Goal: Navigation & Orientation: Find specific page/section

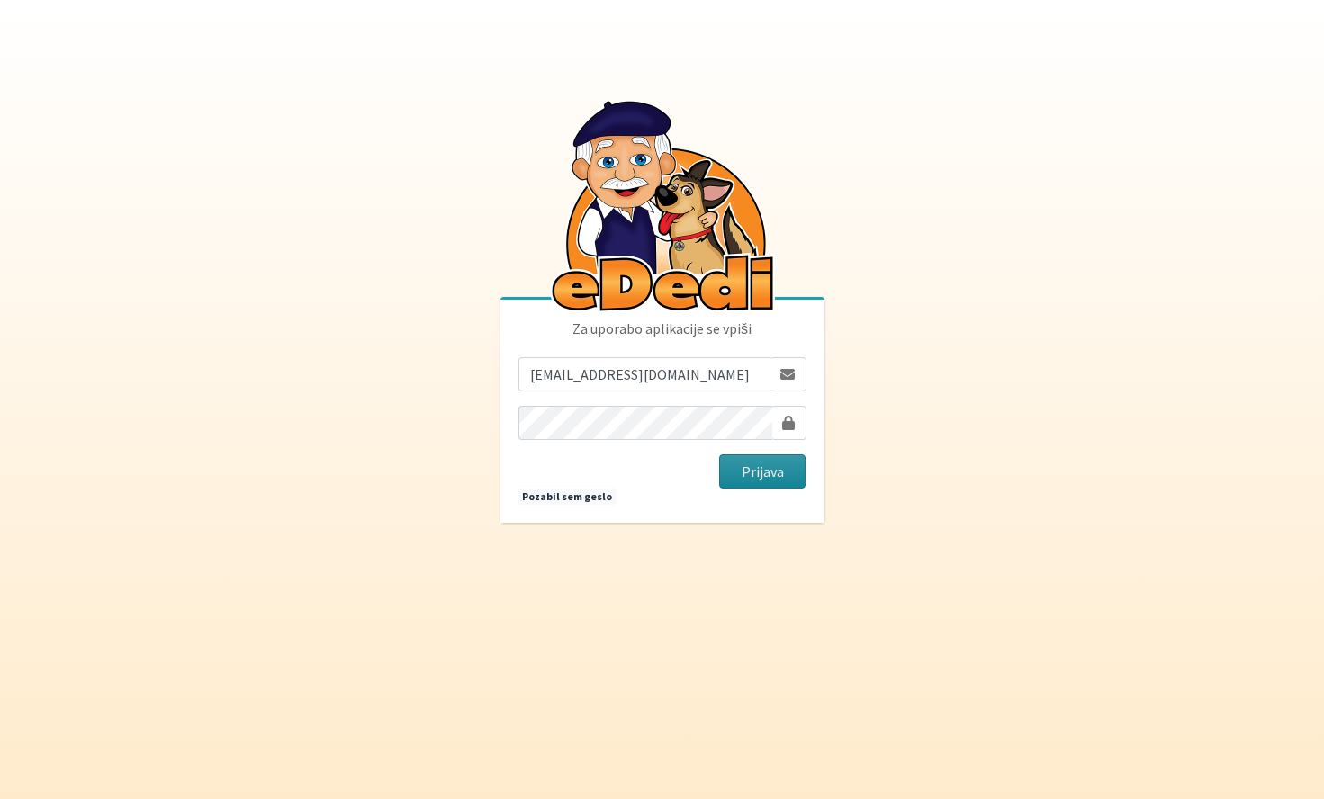
click at [757, 466] on button "Prijava" at bounding box center [762, 472] width 87 height 34
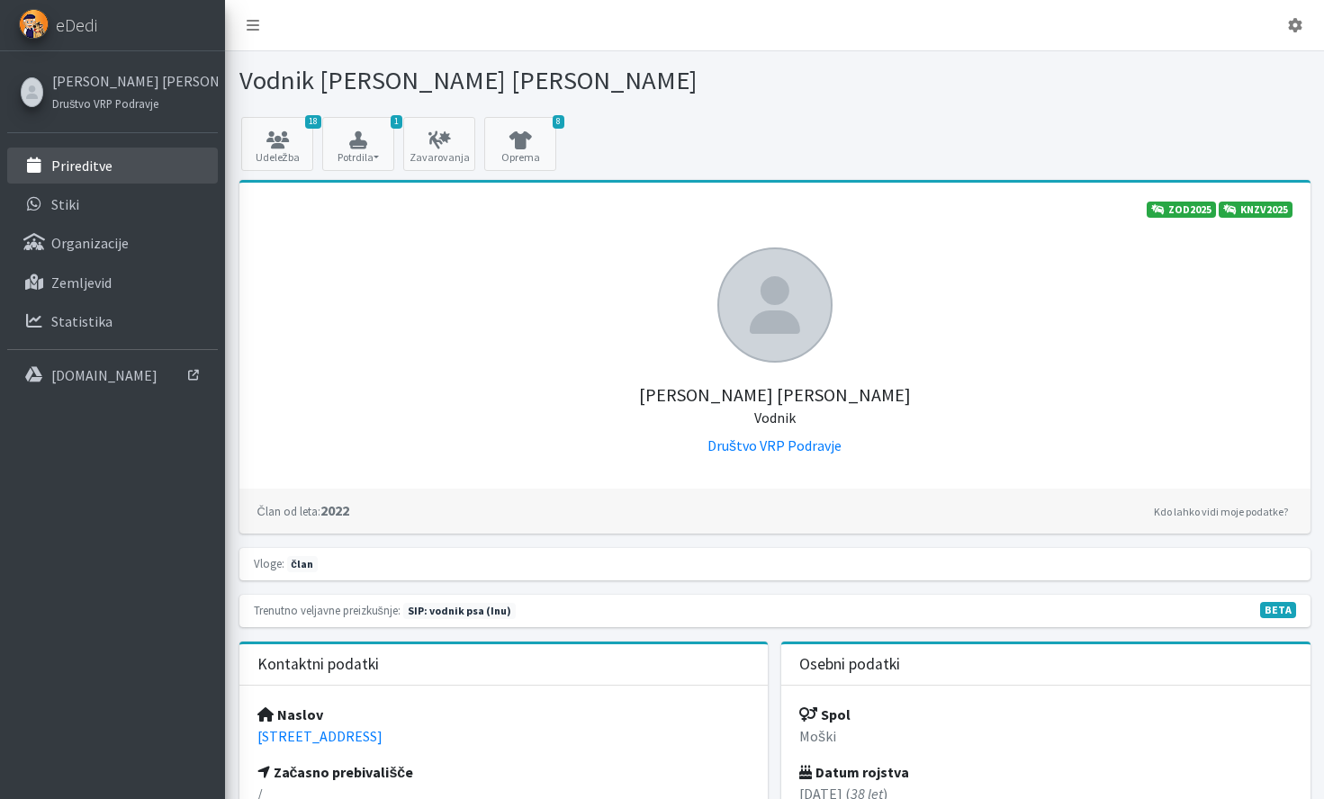
click at [125, 153] on link "Prireditve" at bounding box center [112, 166] width 211 height 36
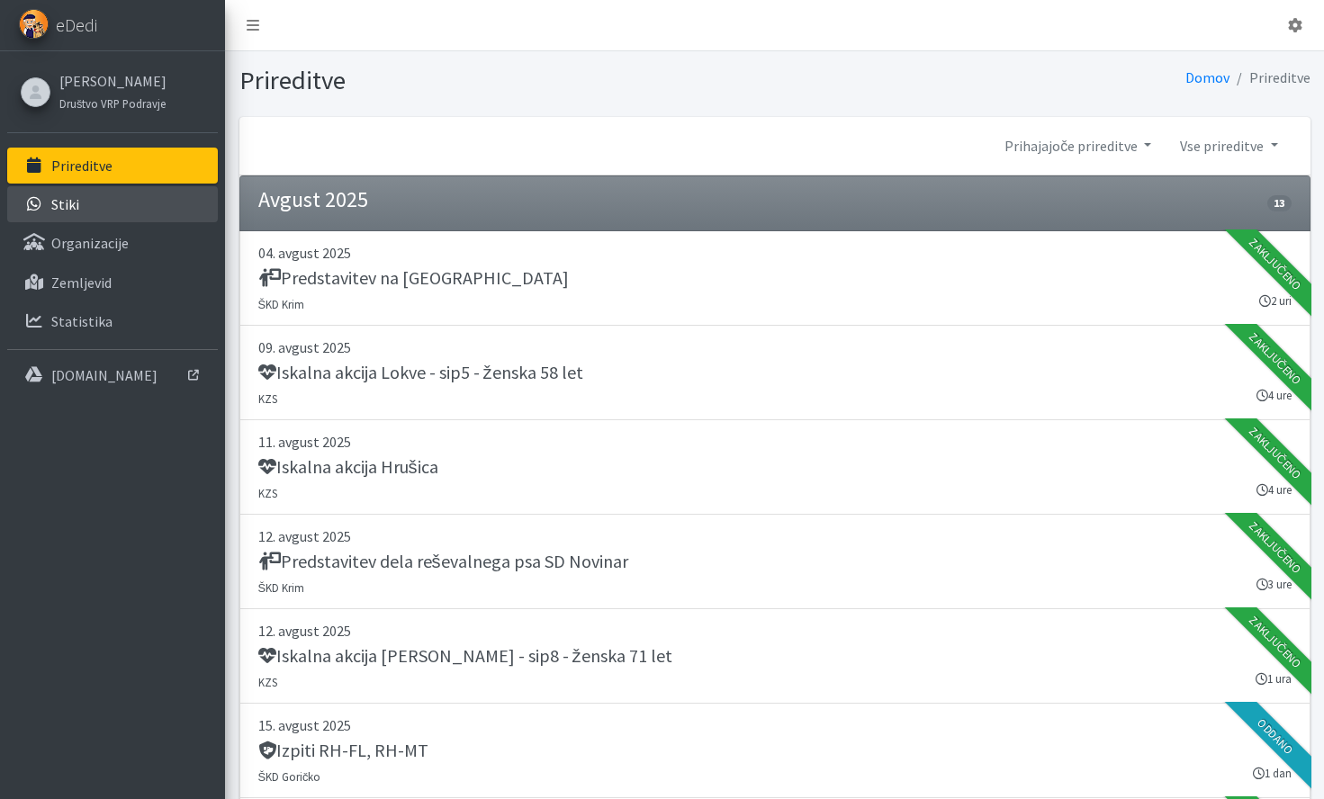
click at [74, 203] on p "Stiki" at bounding box center [65, 204] width 28 height 18
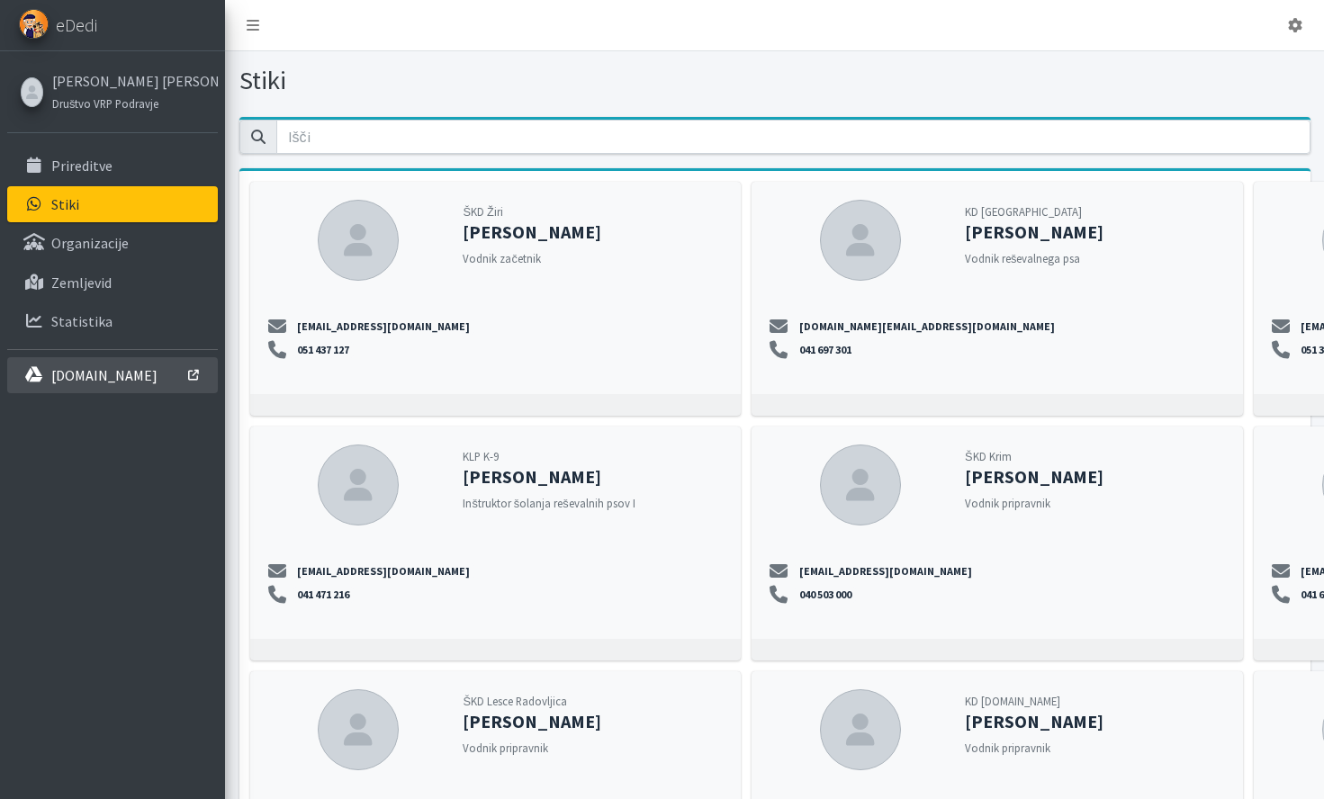
click at [101, 370] on p "interno.erps.si" at bounding box center [104, 375] width 106 height 18
